Goal: Navigation & Orientation: Find specific page/section

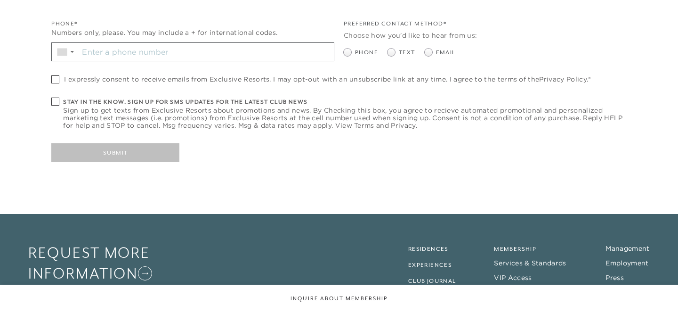
checkbox input "false"
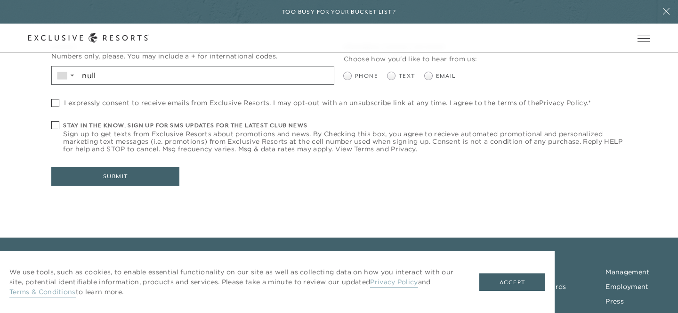
scroll to position [449, 0]
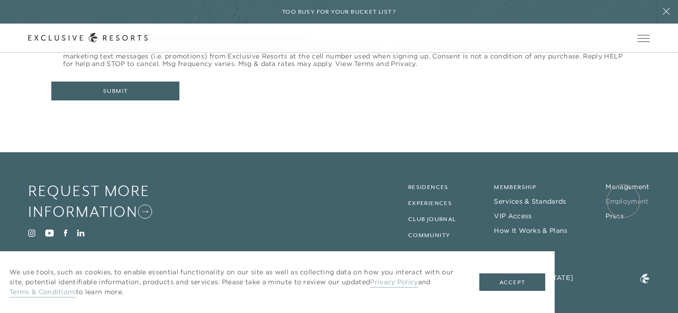
click at [624, 201] on link "Employment" at bounding box center [627, 201] width 43 height 8
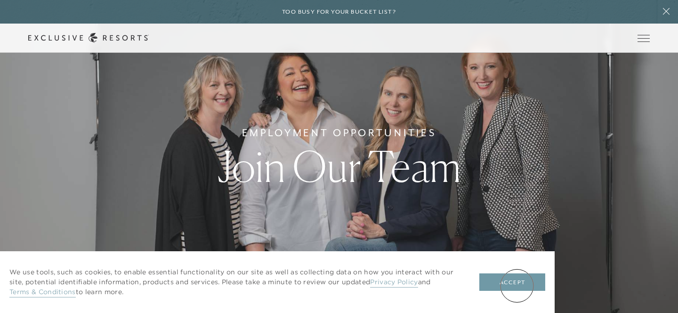
click at [517, 285] on button "Accept" at bounding box center [513, 282] width 66 height 18
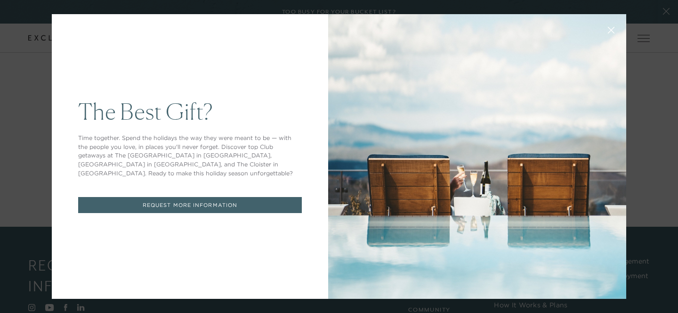
click at [608, 31] on icon at bounding box center [611, 30] width 7 height 7
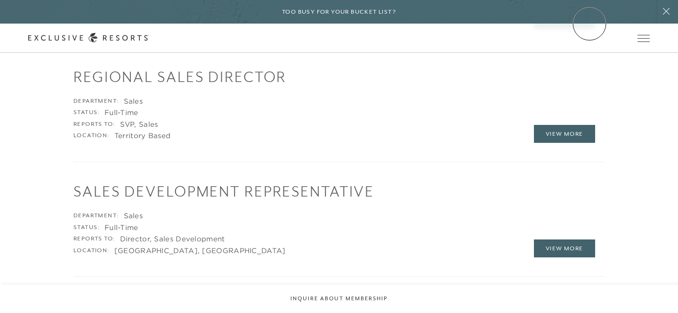
scroll to position [1577, 0]
